Goal: Task Accomplishment & Management: Use online tool/utility

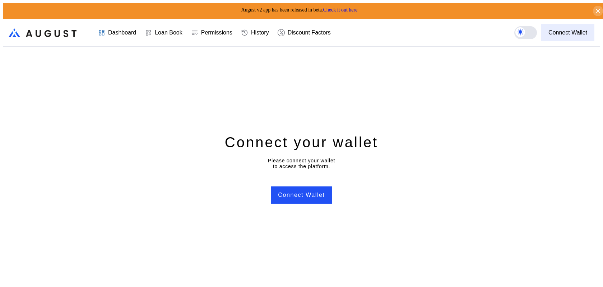
click at [582, 29] on div "Connect Wallet" at bounding box center [568, 32] width 39 height 6
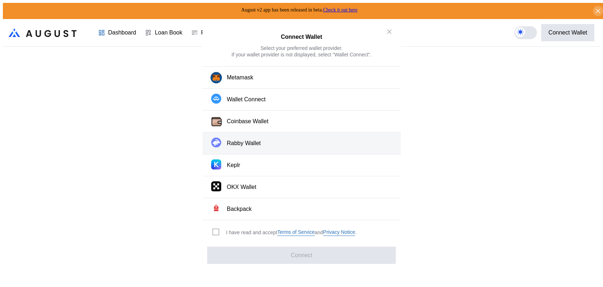
click at [306, 145] on button "Rabby Wallet" at bounding box center [302, 144] width 198 height 22
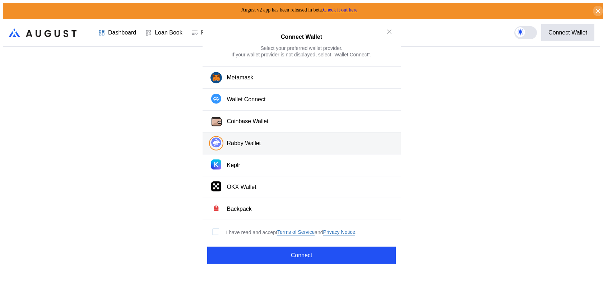
click at [215, 229] on span "modal" at bounding box center [216, 232] width 6 height 6
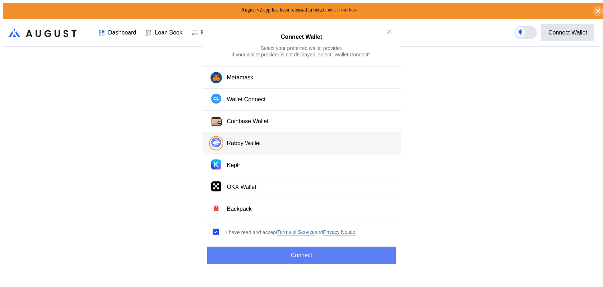
click at [242, 248] on button "Connect" at bounding box center [301, 255] width 188 height 17
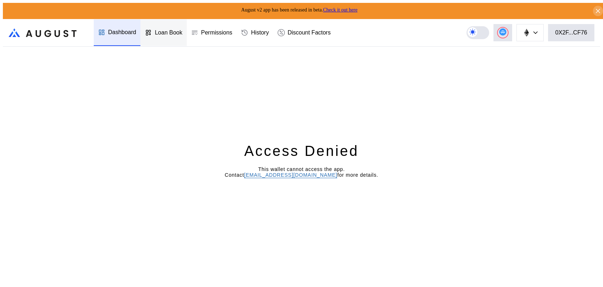
click at [160, 29] on div "Loan Book" at bounding box center [169, 32] width 28 height 6
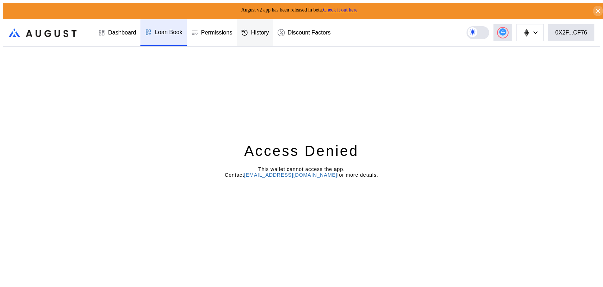
click at [250, 38] on div "History" at bounding box center [255, 32] width 37 height 27
